Goal: Information Seeking & Learning: Compare options

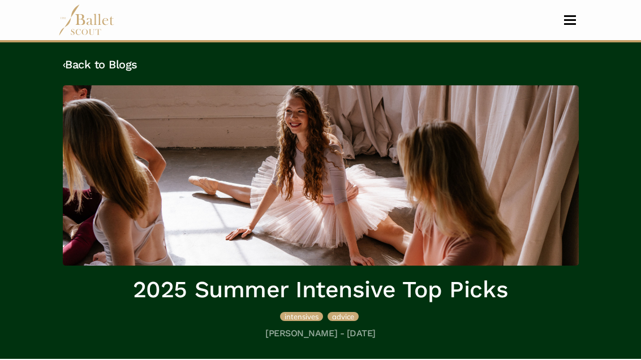
click at [83, 67] on link "‹ Back to Blogs" at bounding box center [100, 65] width 75 height 14
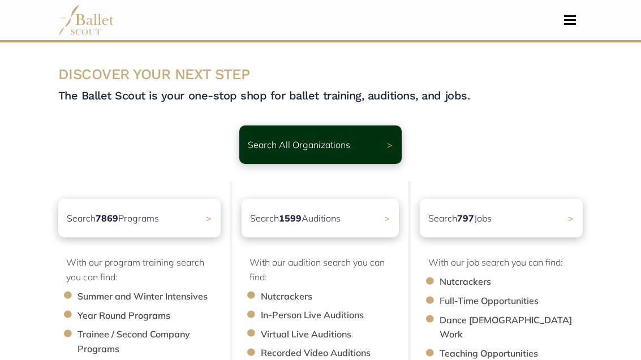
click at [272, 230] on div "Search 1599 Auditions >" at bounding box center [320, 218] width 157 height 38
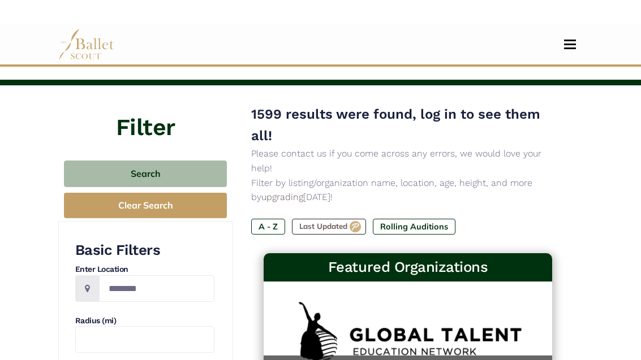
scroll to position [20, 0]
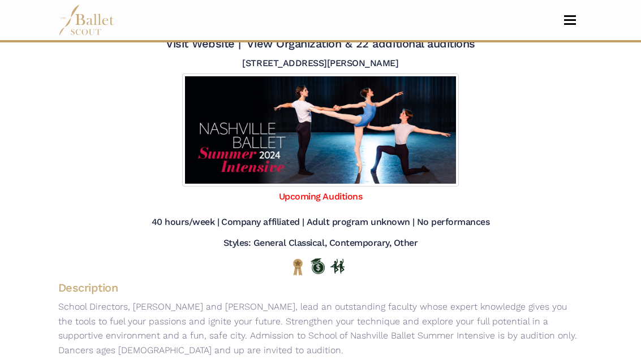
scroll to position [66, 0]
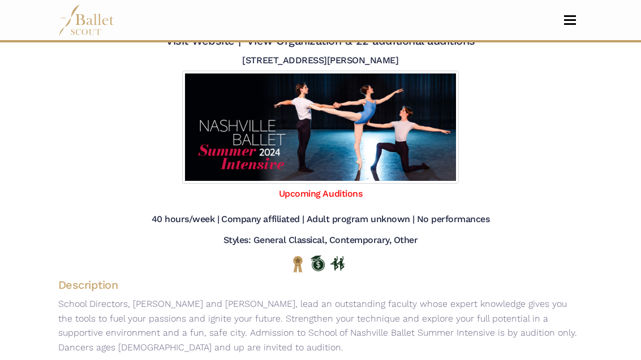
click at [355, 196] on link "Upcoming Auditions" at bounding box center [320, 194] width 83 height 11
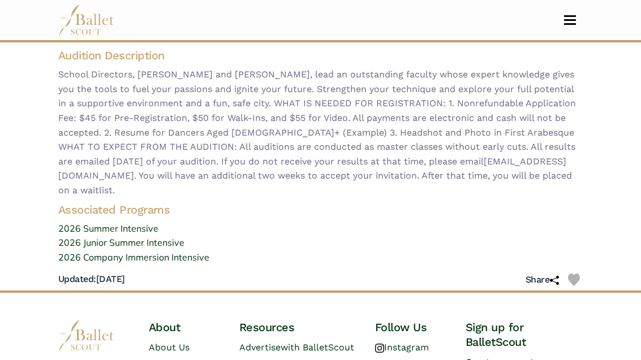
scroll to position [152, 0]
click at [96, 222] on link "2026 Summer Intensive" at bounding box center [320, 229] width 543 height 15
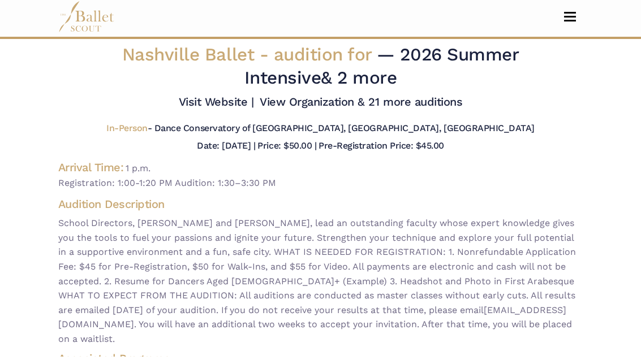
scroll to position [0, 0]
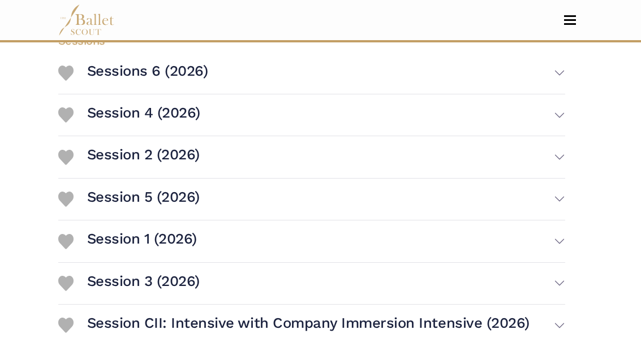
scroll to position [283, 0]
click at [560, 281] on button "Session 3 (2026)" at bounding box center [326, 283] width 478 height 32
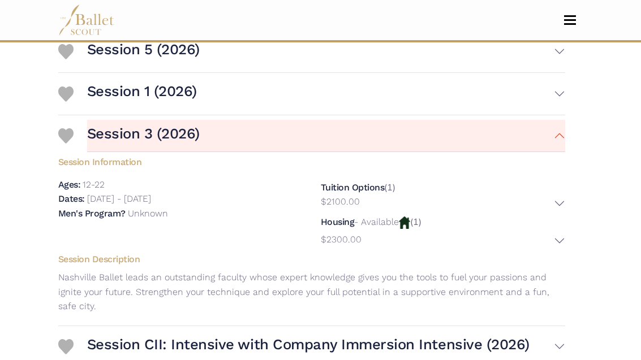
scroll to position [431, 0]
click at [563, 240] on button "$2300.00" at bounding box center [443, 242] width 244 height 18
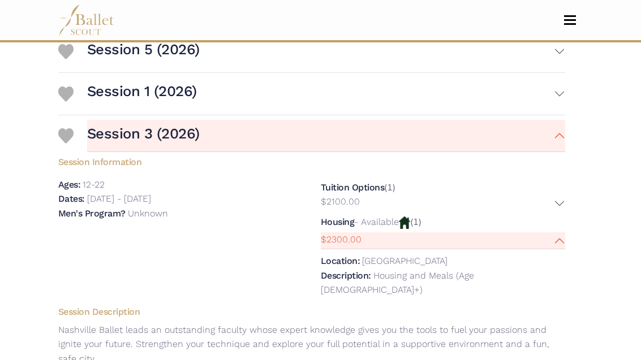
click at [564, 195] on button "$2100.00" at bounding box center [443, 204] width 244 height 18
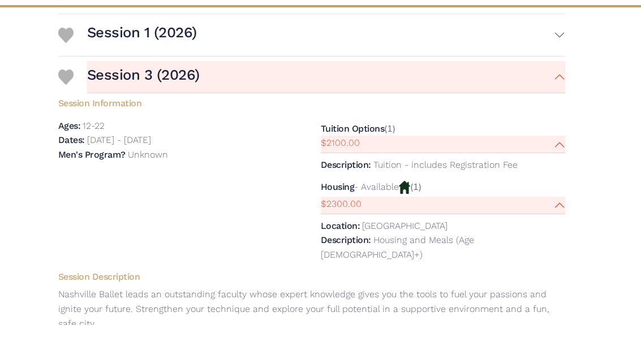
scroll to position [491, 0]
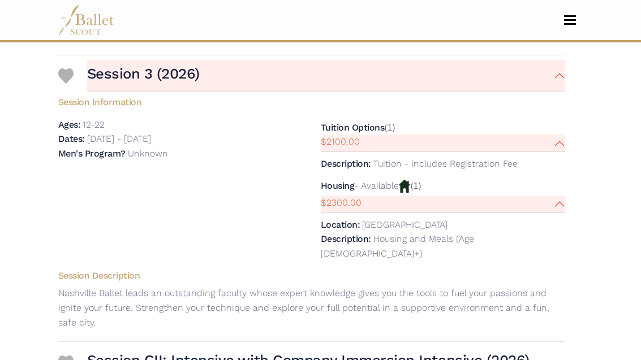
click at [296, 1] on nav "Home Search Organizations Programs Auditions Jobs" at bounding box center [320, 20] width 525 height 40
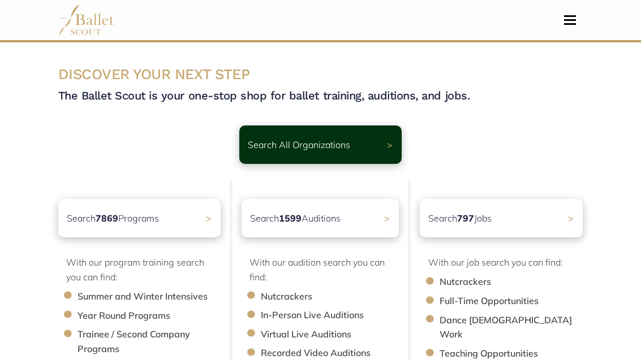
click at [279, 230] on div "Search 1599 Auditions >" at bounding box center [320, 218] width 157 height 38
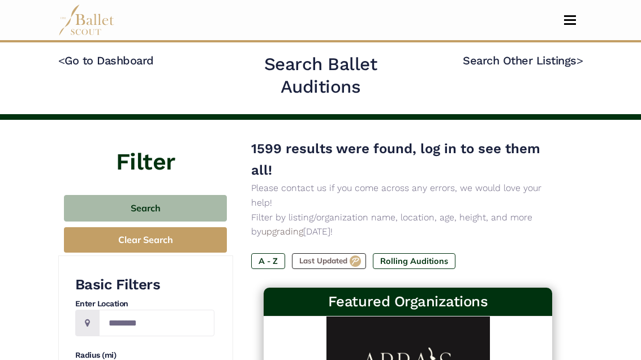
click at [569, 18] on button "Toggle navigation" at bounding box center [570, 20] width 27 height 11
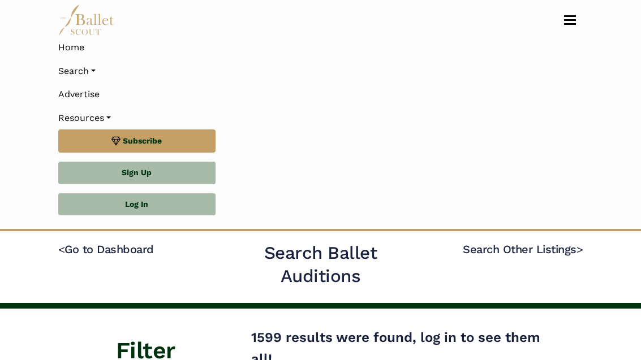
click at [79, 63] on link "Search" at bounding box center [320, 71] width 525 height 24
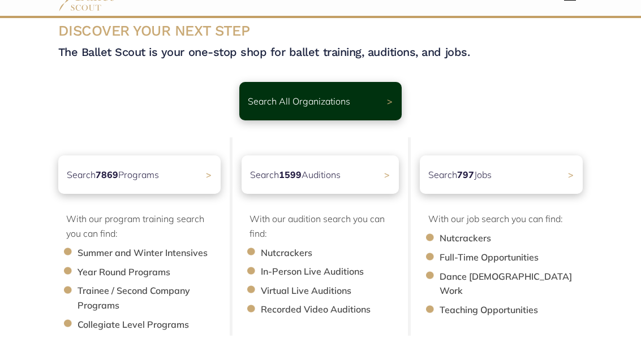
scroll to position [46, 0]
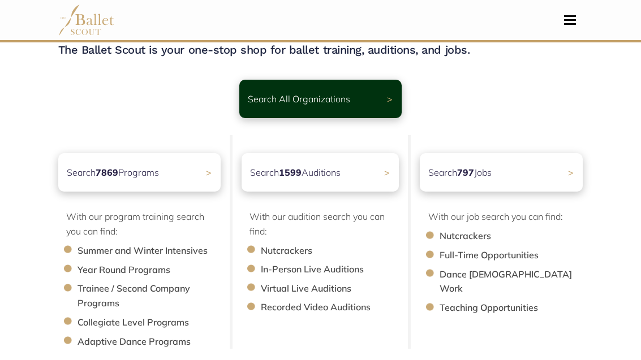
click at [130, 191] on div "Search 7869 Programs >" at bounding box center [139, 172] width 163 height 38
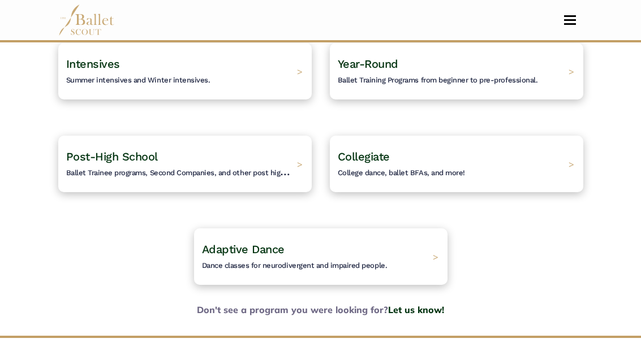
scroll to position [121, 0]
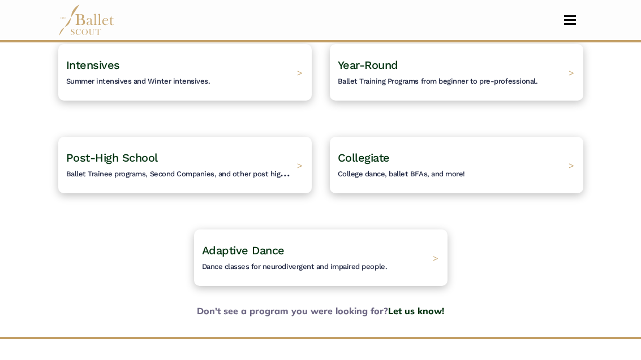
click at [158, 80] on span "Summer intensives and Winter intensives." at bounding box center [138, 81] width 144 height 8
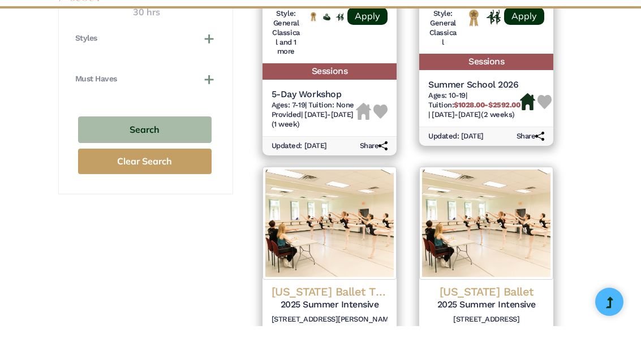
scroll to position [847, 0]
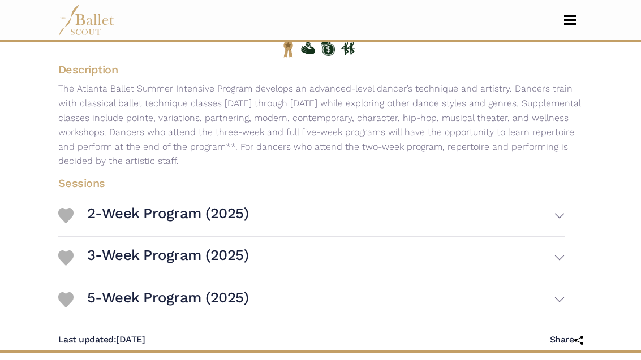
scroll to position [145, 0]
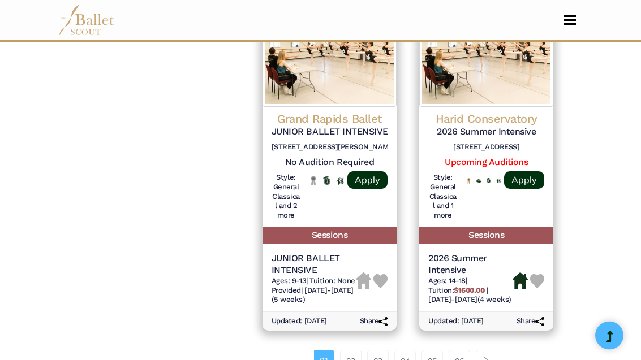
scroll to position [1753, 0]
click at [349, 350] on link "02" at bounding box center [350, 361] width 21 height 23
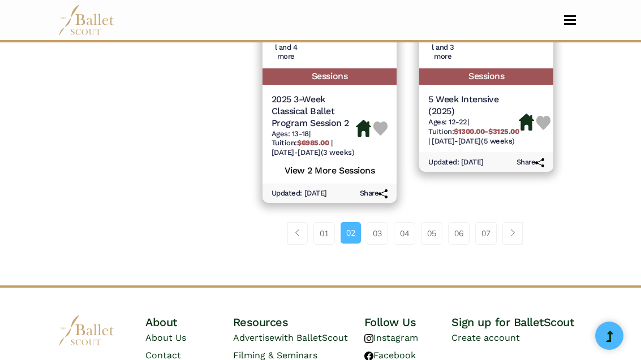
scroll to position [1915, 0]
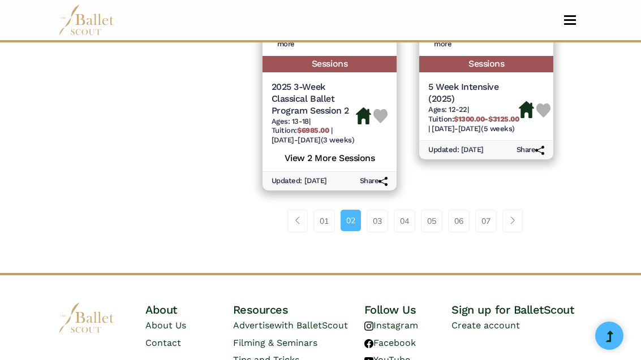
click at [378, 210] on link "03" at bounding box center [377, 221] width 21 height 23
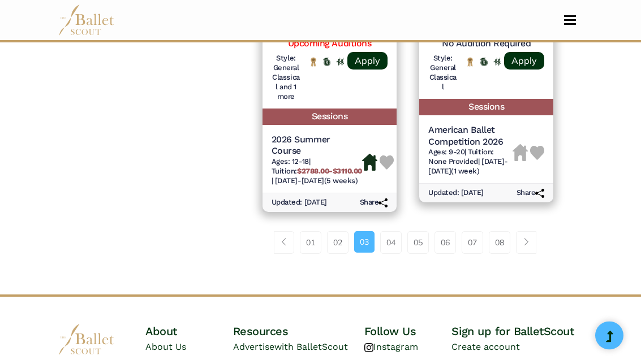
scroll to position [1903, 0]
click at [388, 231] on link "04" at bounding box center [390, 242] width 21 height 23
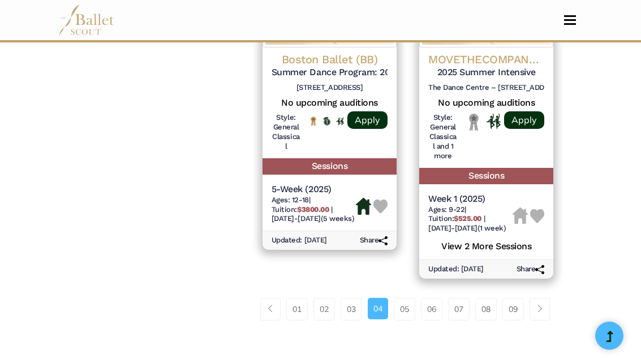
scroll to position [1818, 0]
